Goal: Task Accomplishment & Management: Use online tool/utility

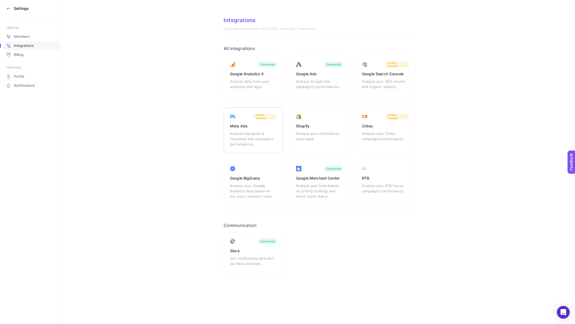
click at [248, 136] on div "Analyze Instagram & Facebook Ads campaigns’ performances." at bounding box center [253, 139] width 47 height 16
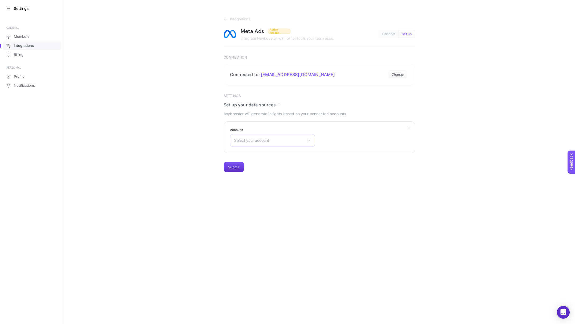
click at [268, 139] on span "Select your account" at bounding box center [269, 141] width 70 height 4
click at [259, 153] on input "text" at bounding box center [272, 153] width 85 height 11
type input "levi"
click at [289, 164] on li "Levidor Reklam - AKTİF" at bounding box center [272, 164] width 83 height 9
click at [230, 166] on button "Submit" at bounding box center [234, 167] width 21 height 11
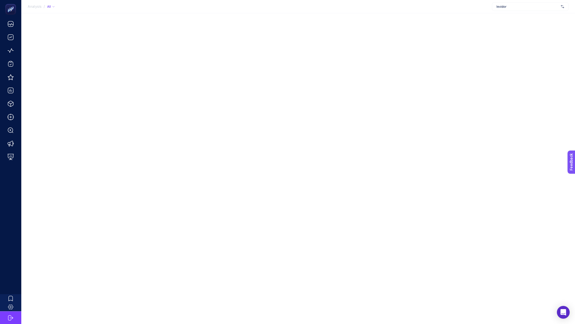
click at [513, 7] on span "levidor" at bounding box center [528, 7] width 62 height 4
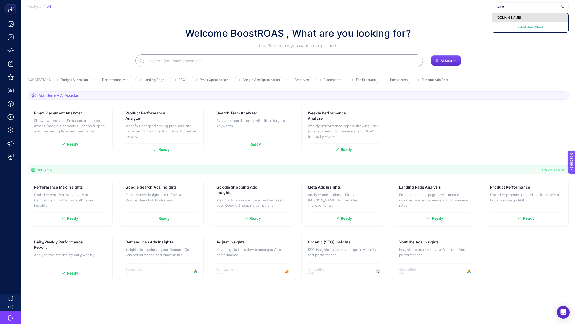
type input "tamer"
click at [517, 18] on span "[DOMAIN_NAME]" at bounding box center [509, 17] width 25 height 4
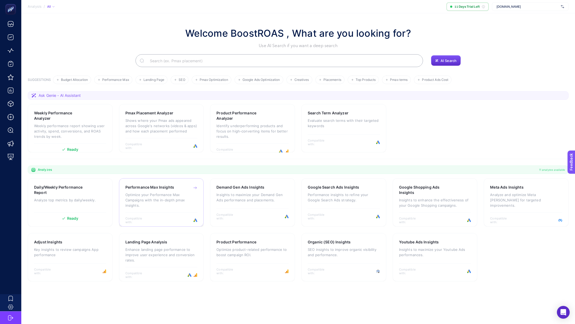
click at [173, 217] on div "Compatible with:" at bounding box center [161, 220] width 72 height 7
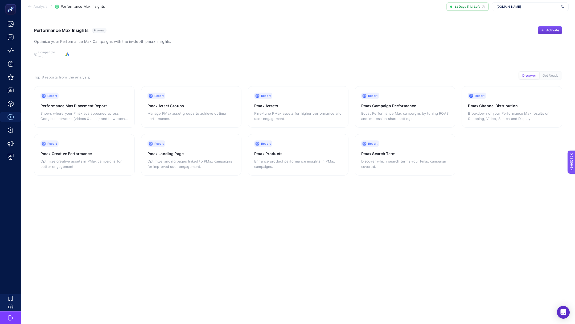
click at [553, 32] on span "Activate" at bounding box center [553, 30] width 13 height 4
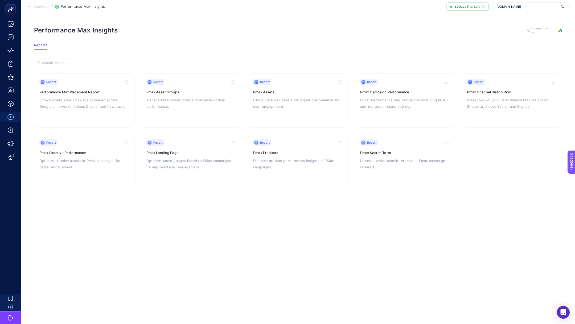
click at [46, 6] on span "Analysis" at bounding box center [41, 7] width 14 height 4
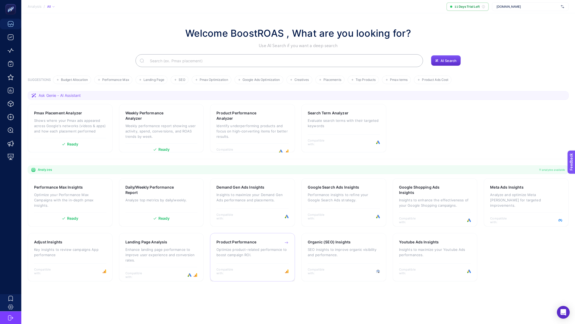
click at [279, 242] on div "Product Performance" at bounding box center [253, 242] width 72 height 5
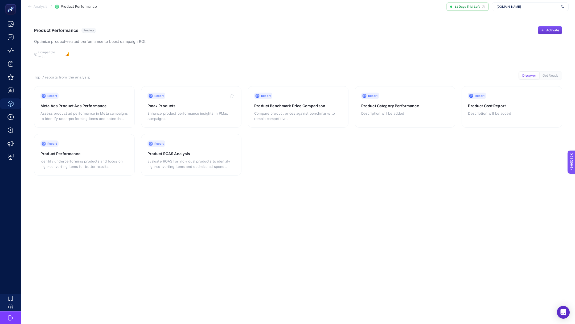
click at [547, 28] on button "Activate" at bounding box center [550, 30] width 25 height 9
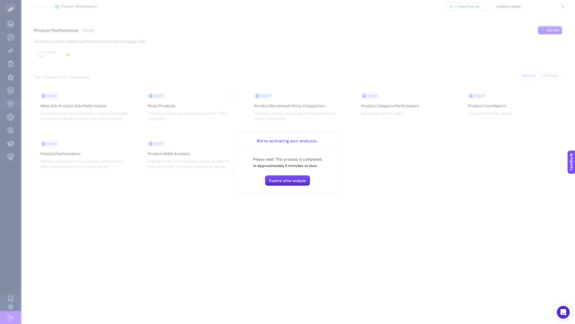
click at [279, 175] on div "Please wait! This process is completed in approximately 5 minutes or less. Expl…" at bounding box center [288, 171] width 94 height 30
click at [282, 180] on span "Explore other analysis" at bounding box center [287, 181] width 37 height 4
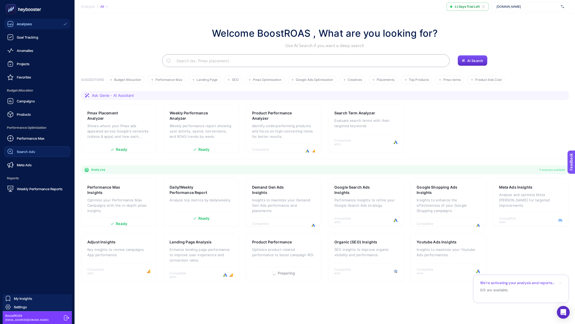
click at [29, 148] on link "Search Ads" at bounding box center [37, 152] width 66 height 11
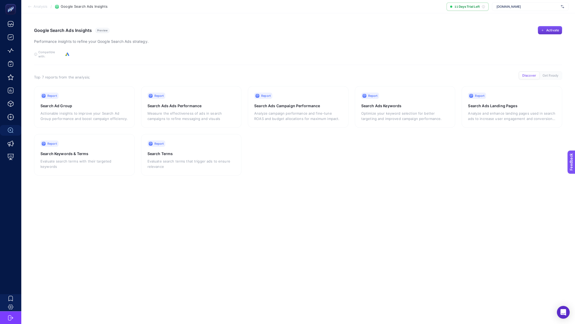
click at [558, 30] on span "Activate" at bounding box center [553, 30] width 13 height 4
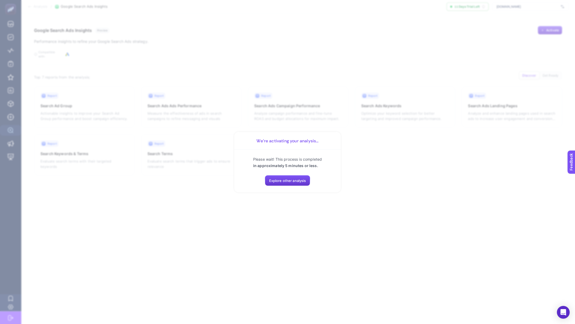
click at [300, 181] on span "Explore other analysis" at bounding box center [287, 181] width 37 height 4
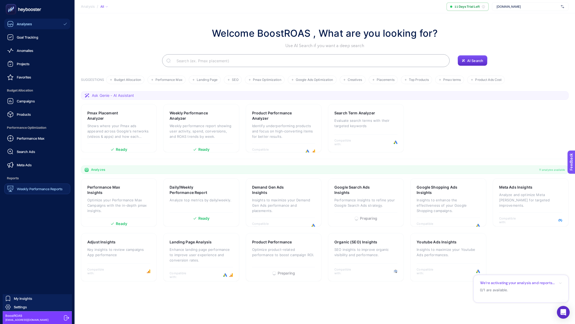
click at [30, 190] on span "Weekly Performance Reports" at bounding box center [40, 189] width 46 height 4
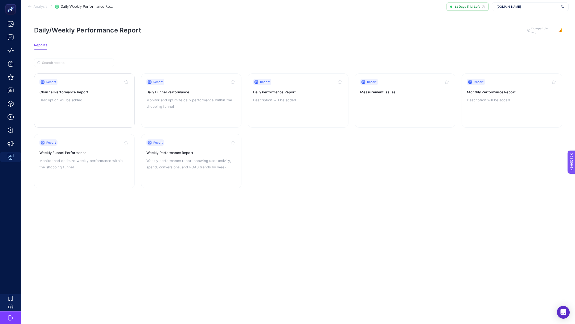
click at [68, 85] on div "Report Channel Performance Report Description will be added" at bounding box center [84, 101] width 90 height 44
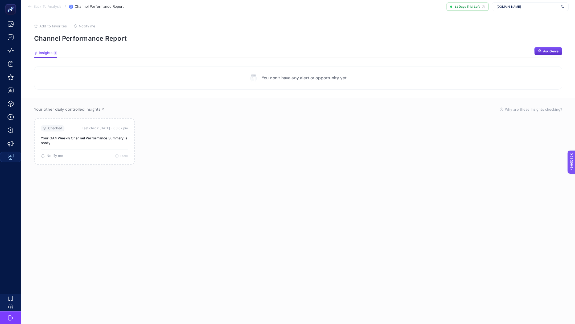
click at [35, 7] on span "Back To Analysis" at bounding box center [48, 7] width 28 height 4
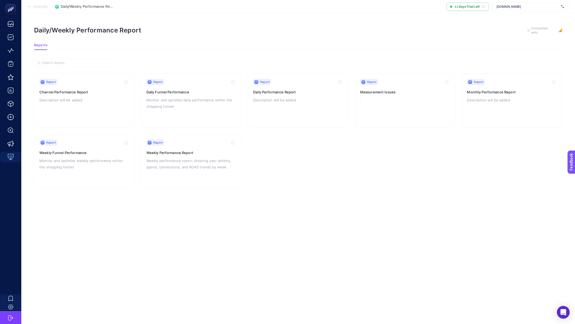
click at [41, 9] on section "Analysis / Daily/Weekly Performance Report 11 Days Trial Left [DOMAIN_NAME]" at bounding box center [298, 6] width 554 height 13
click at [40, 6] on span "Analysis" at bounding box center [41, 7] width 14 height 4
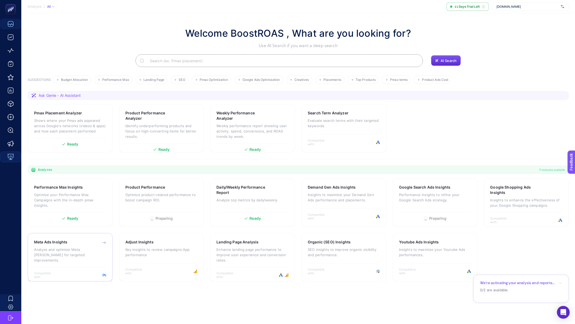
click at [93, 246] on div "Meta Ads Insights Analyze and optimize Meta [PERSON_NAME] for targeted improvem…" at bounding box center [70, 254] width 72 height 28
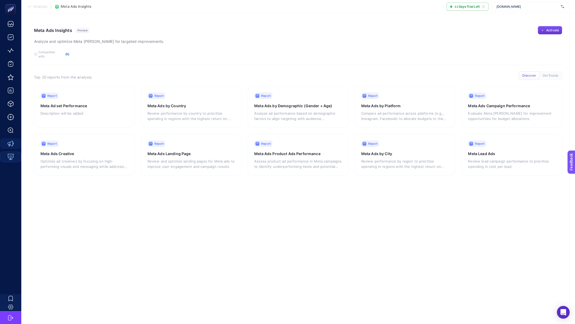
click at [555, 32] on span "Activate" at bounding box center [553, 30] width 13 height 4
